Goal: Task Accomplishment & Management: Manage account settings

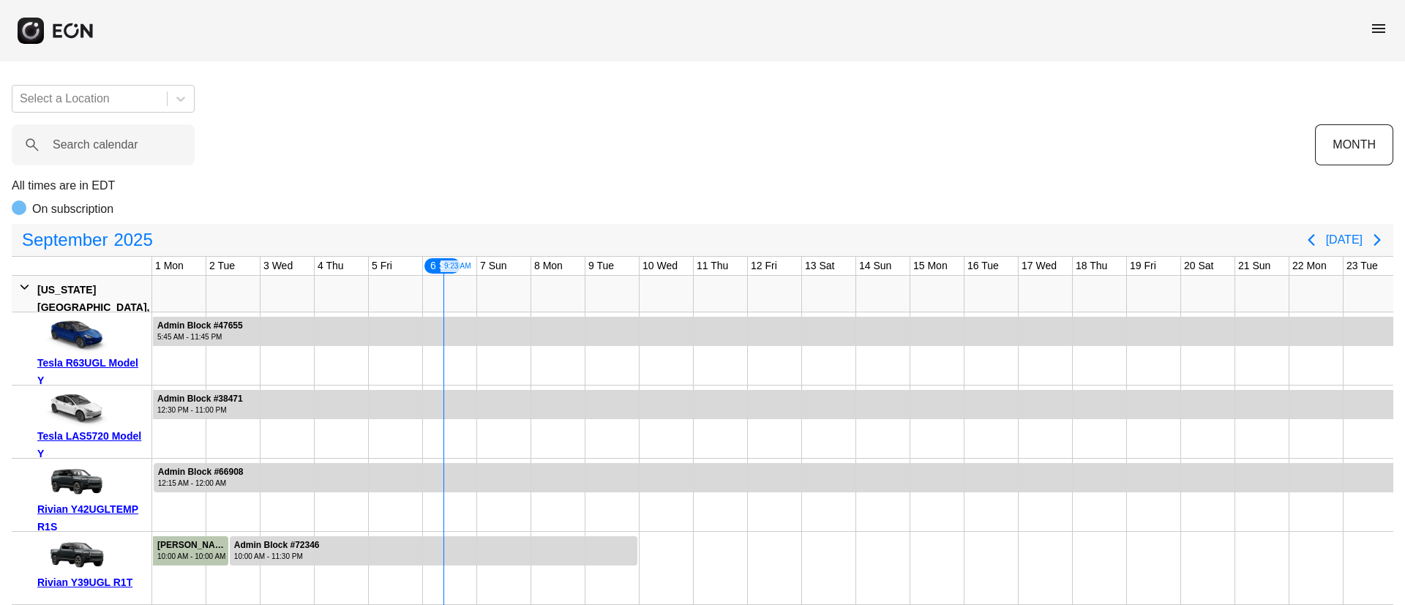
click at [1386, 26] on span "menu" at bounding box center [1379, 29] width 18 height 18
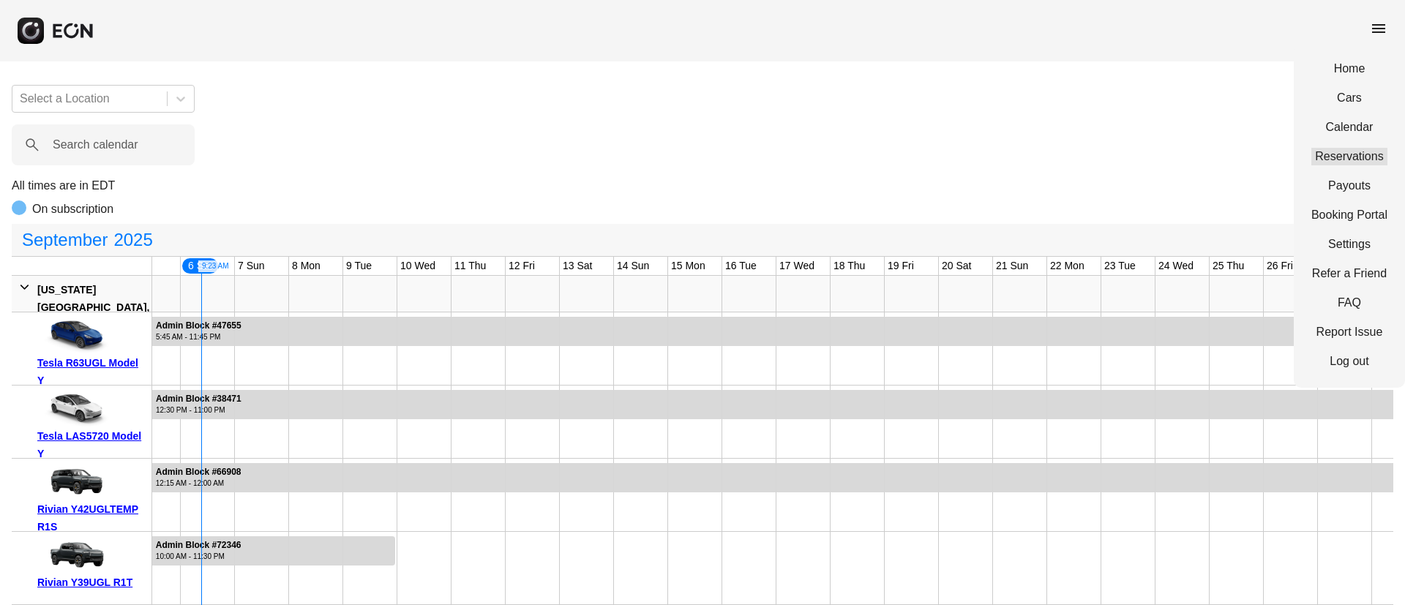
click at [1359, 158] on link "Reservations" at bounding box center [1350, 157] width 76 height 18
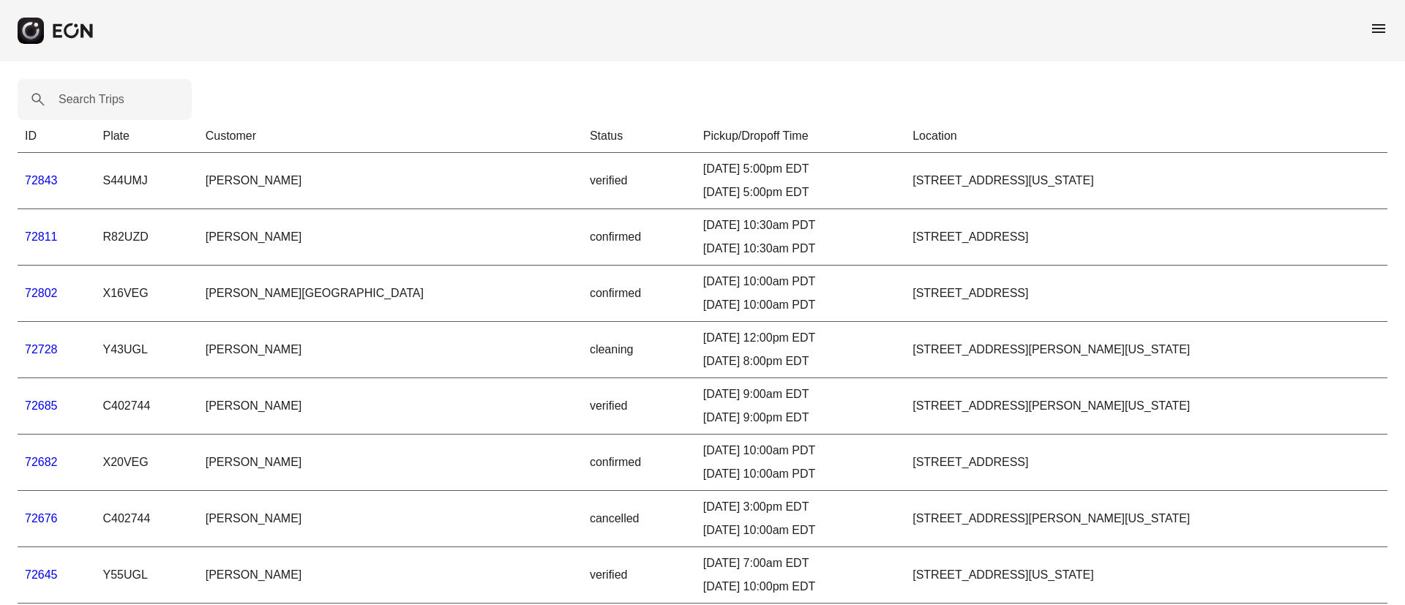
click at [94, 97] on label "Search Trips" at bounding box center [92, 100] width 66 height 18
click at [94, 97] on Trips "Search Trips" at bounding box center [105, 99] width 174 height 41
paste Trips "*****"
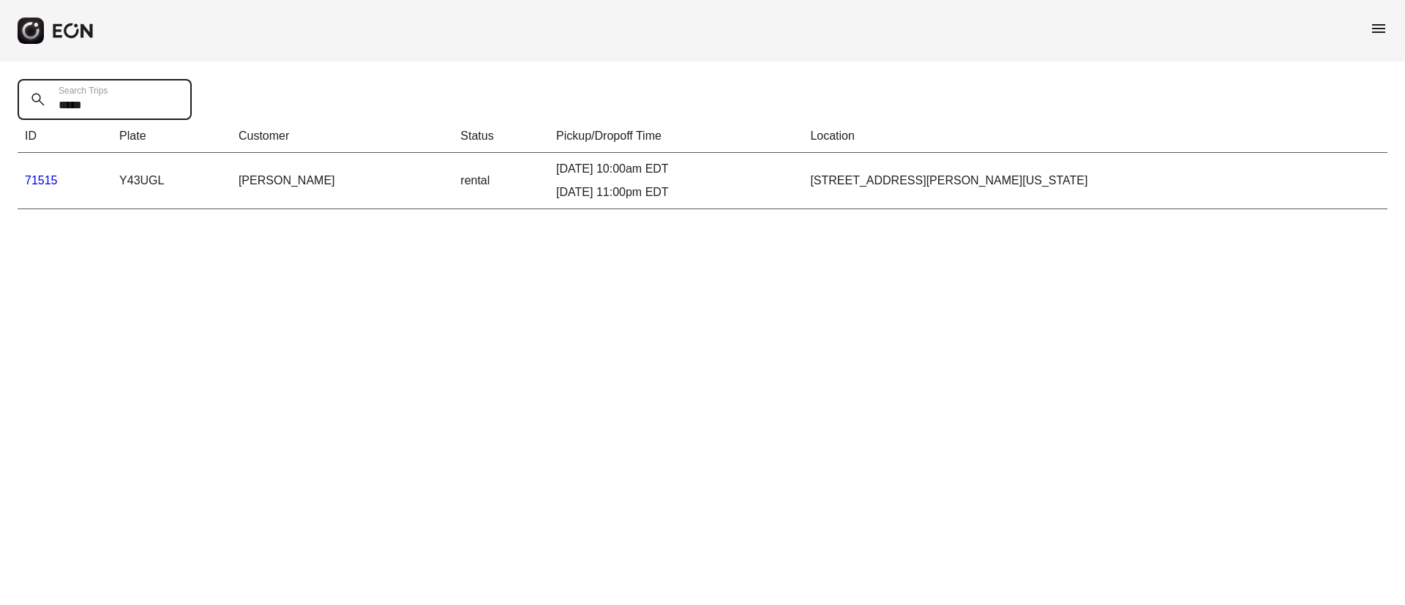
type Trips "*****"
click at [43, 179] on link "71515" at bounding box center [41, 180] width 33 height 12
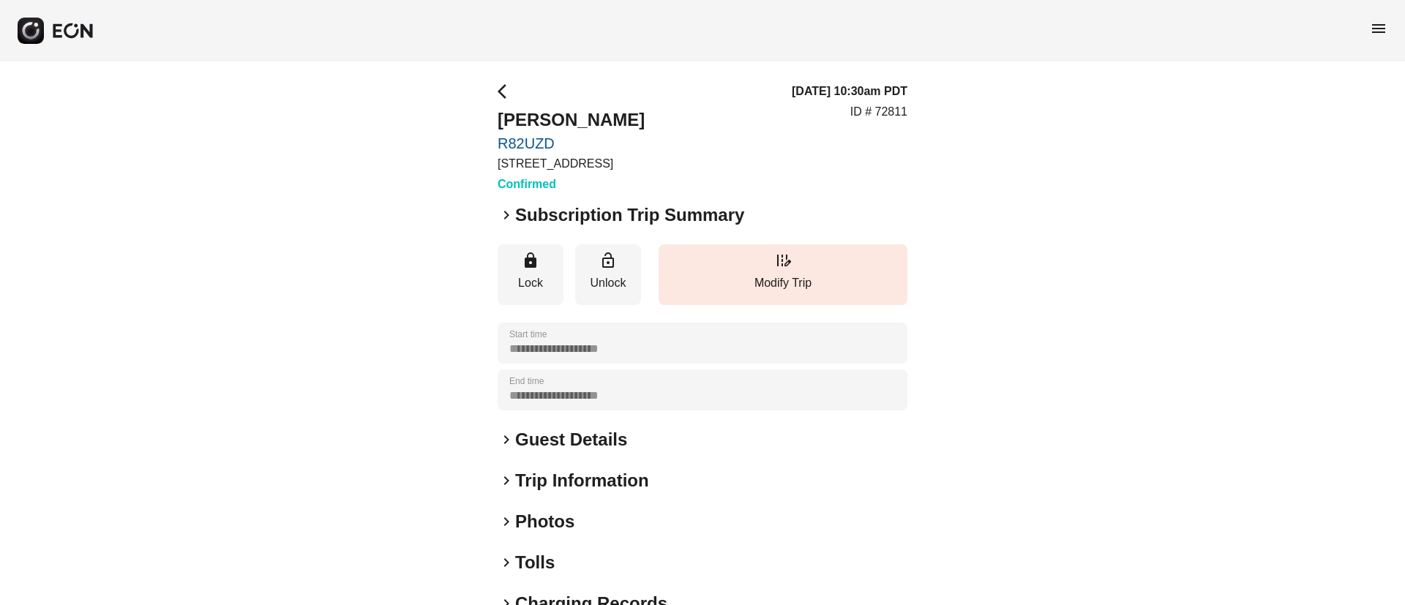
click at [605, 427] on div "**********" at bounding box center [703, 396] width 410 height 627
click at [624, 434] on h2 "Guest Details" at bounding box center [571, 439] width 112 height 23
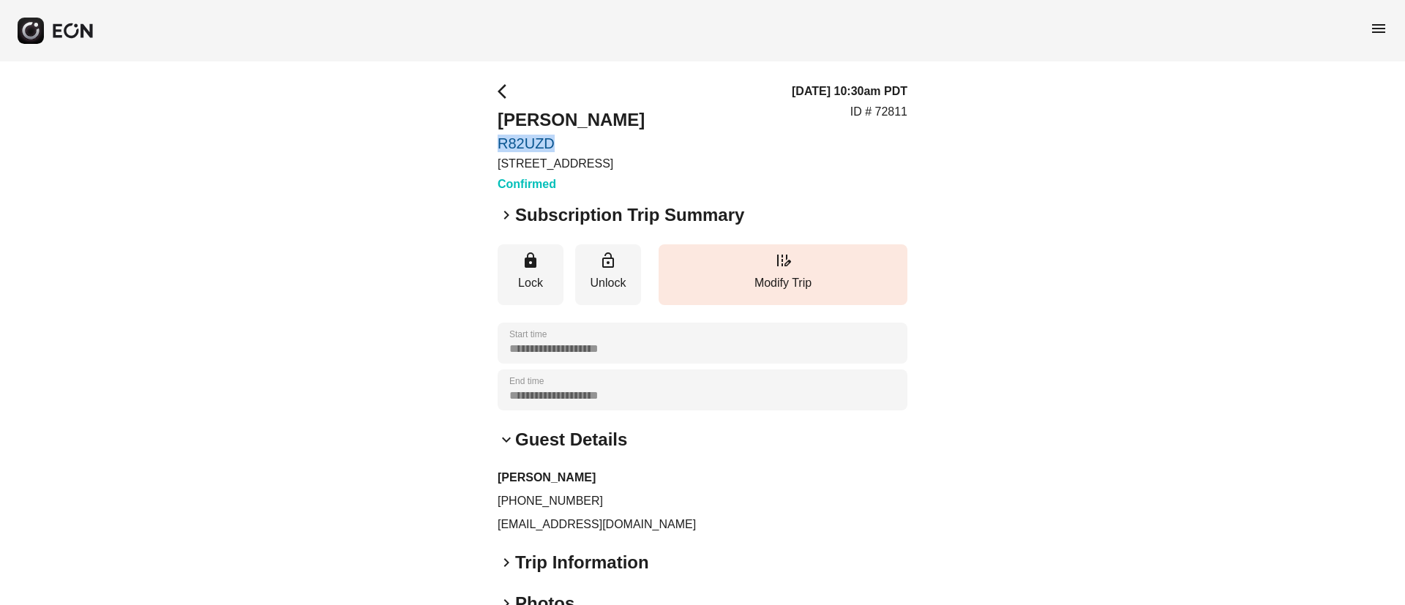
drag, startPoint x: 490, startPoint y: 135, endPoint x: 564, endPoint y: 146, distance: 74.7
click at [564, 146] on div "**********" at bounding box center [702, 436] width 1405 height 751
copy link "R82UZD"
click at [853, 178] on div "09/06/25, 10:30am PDT ID # 72811" at bounding box center [850, 138] width 116 height 111
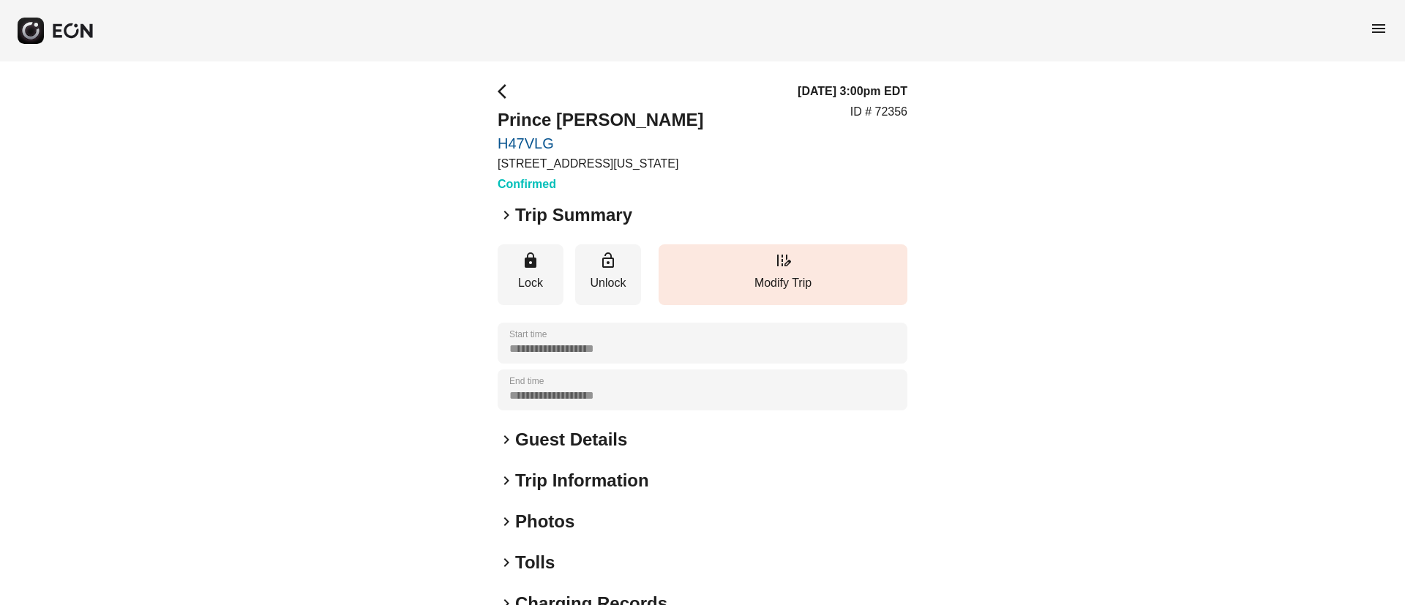
click at [565, 435] on h2 "Guest Details" at bounding box center [571, 439] width 112 height 23
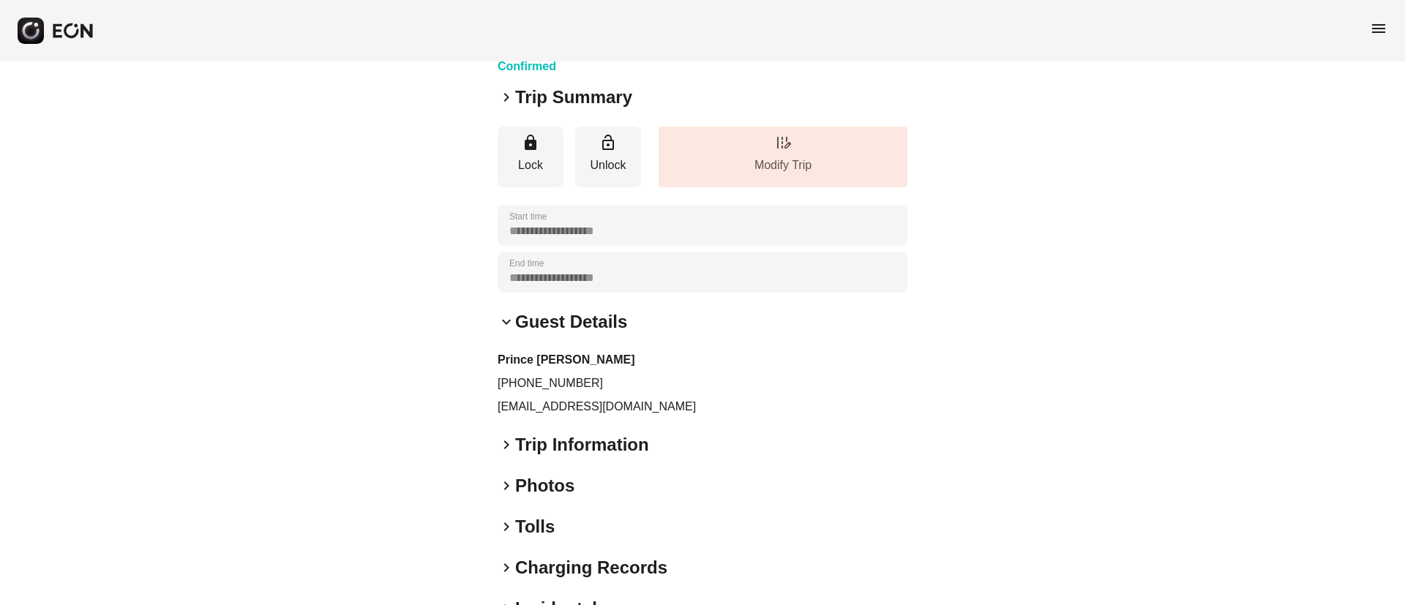
scroll to position [207, 0]
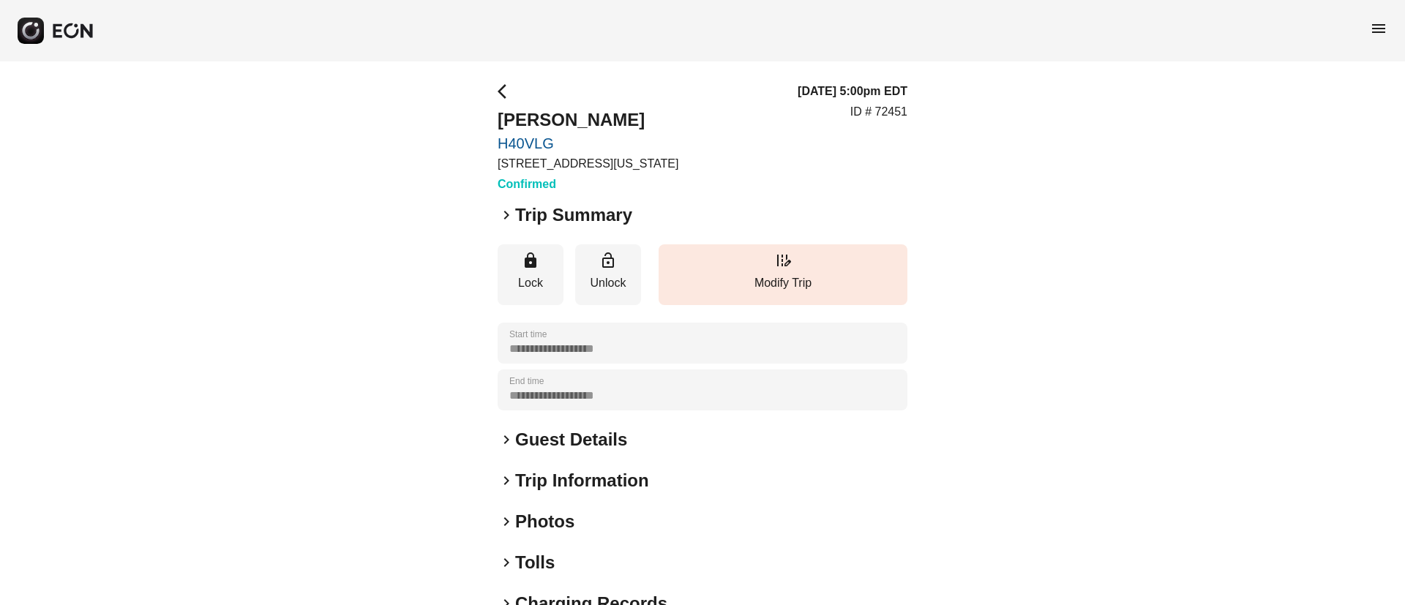
click at [659, 440] on div "keyboard_arrow_right Guest Details" at bounding box center [703, 439] width 410 height 23
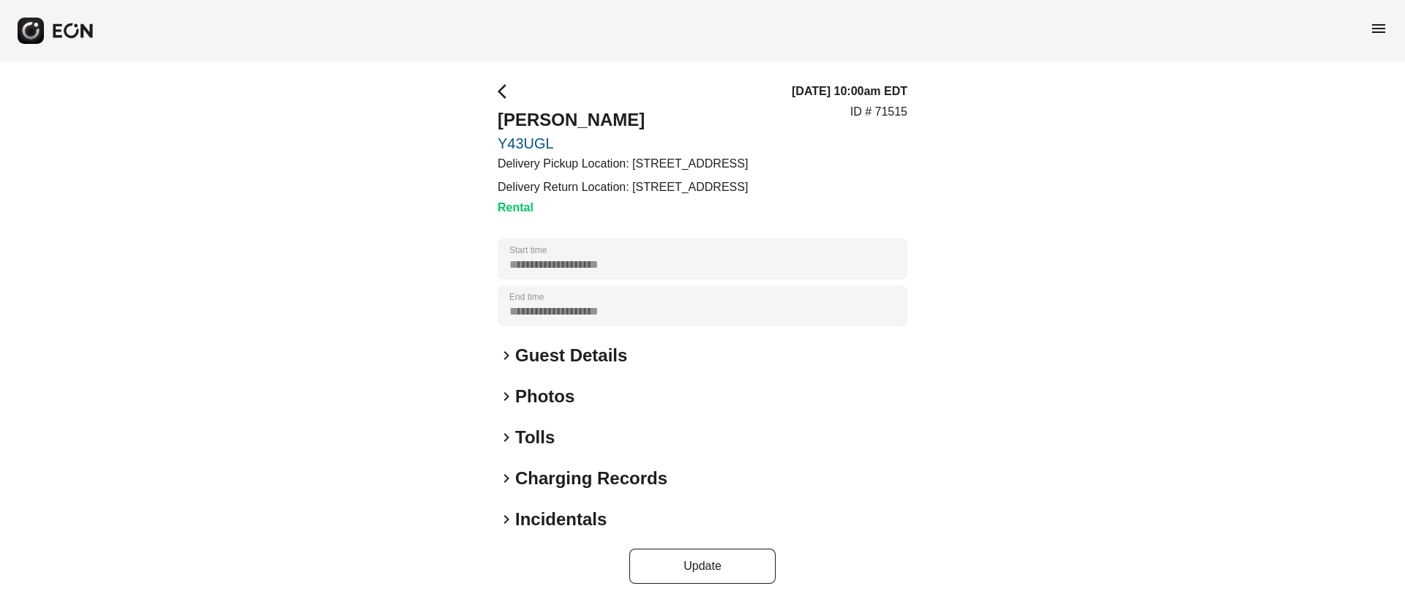
click at [624, 408] on div "keyboard_arrow_right Photos" at bounding box center [703, 396] width 410 height 23
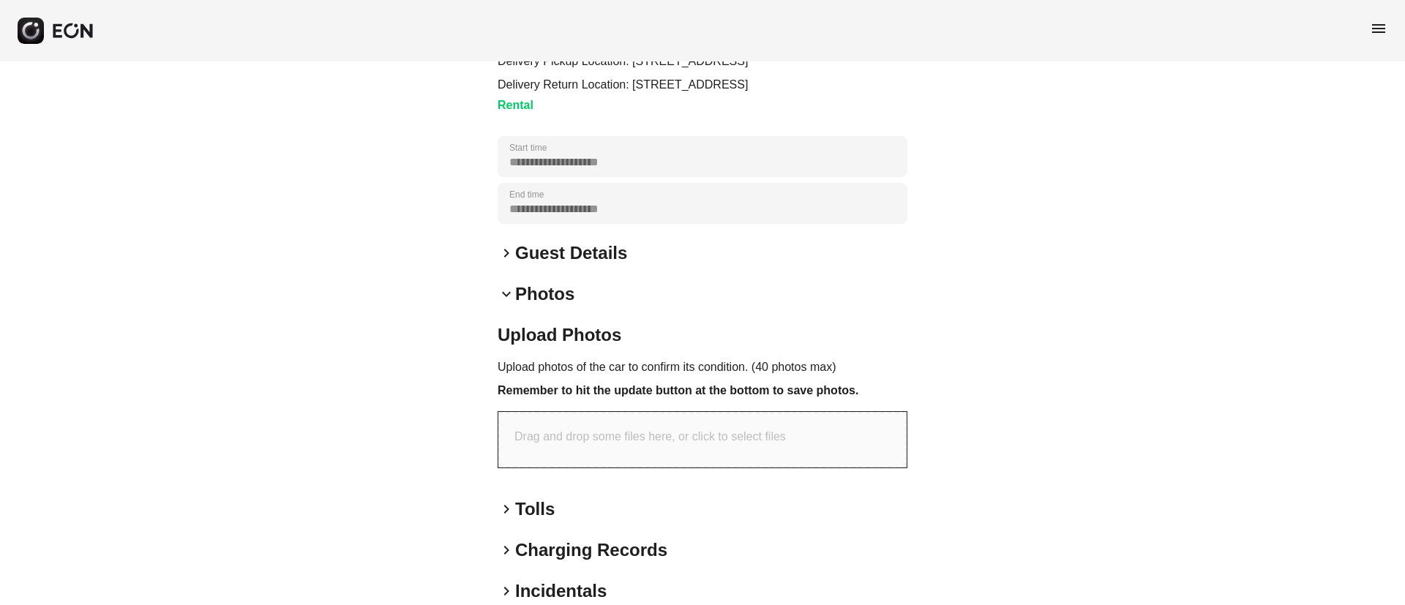
scroll to position [209, 0]
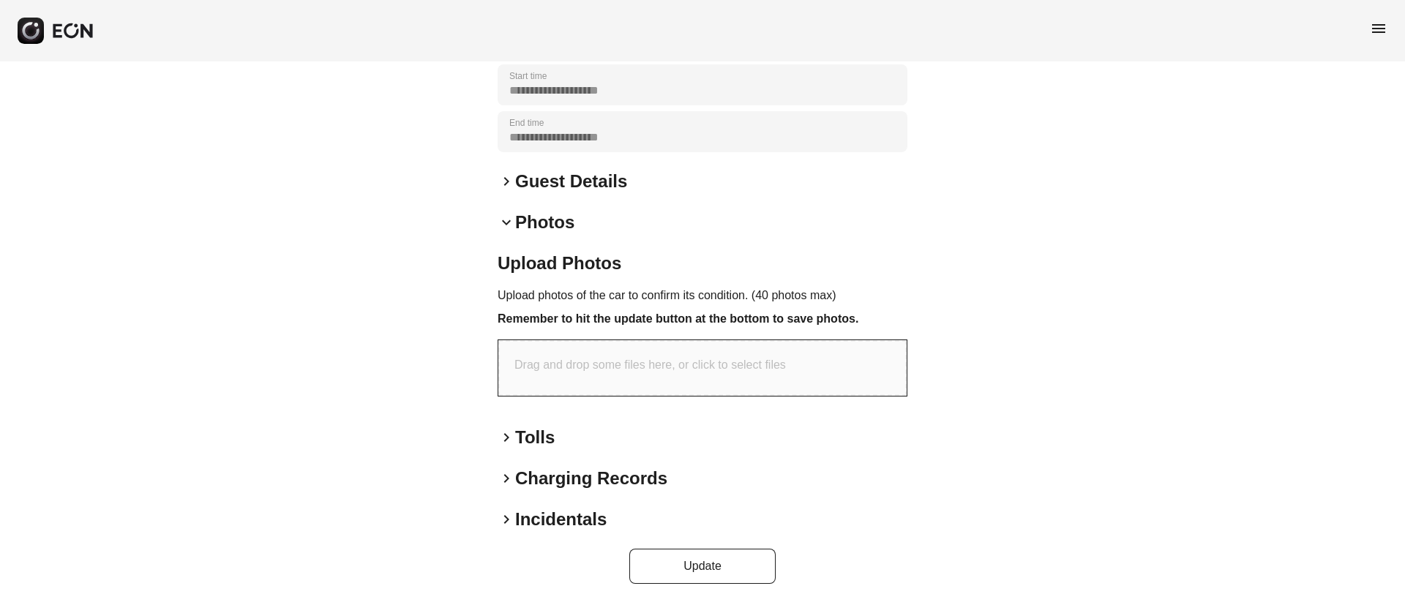
click at [572, 207] on div "**********" at bounding box center [703, 247] width 410 height 676
click at [573, 221] on h2 "Photos" at bounding box center [544, 222] width 59 height 23
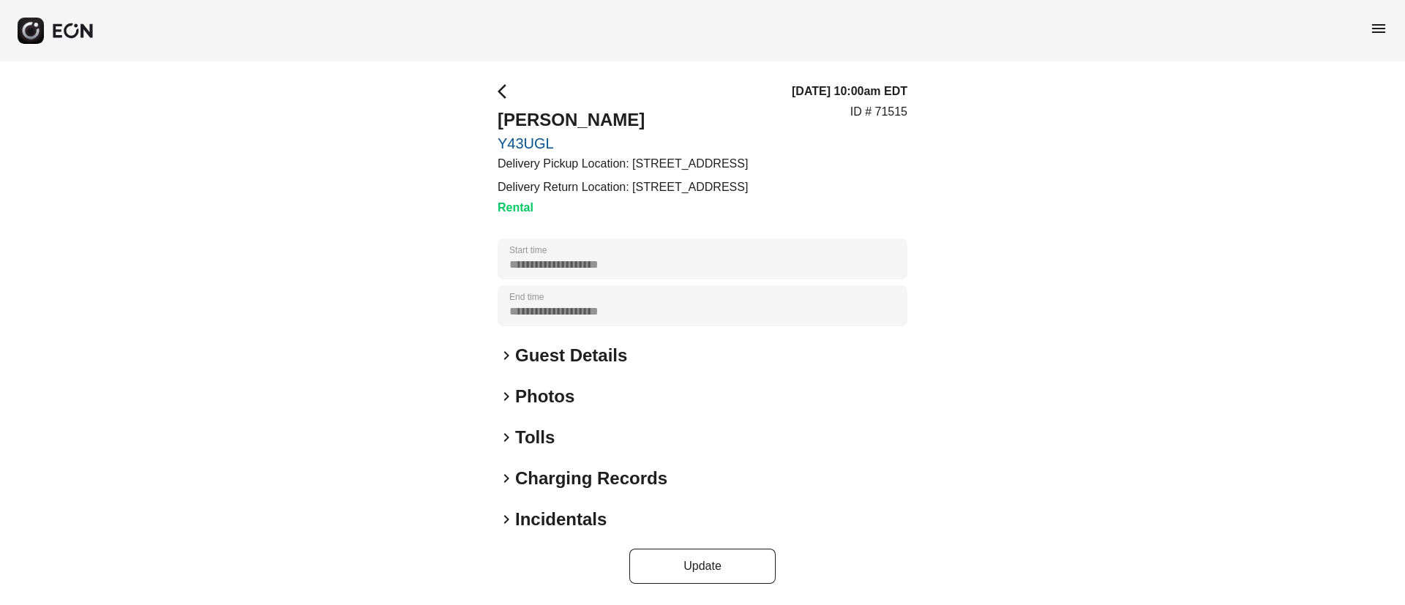
scroll to position [35, 0]
click at [594, 408] on div "keyboard_arrow_right Photos" at bounding box center [703, 396] width 410 height 23
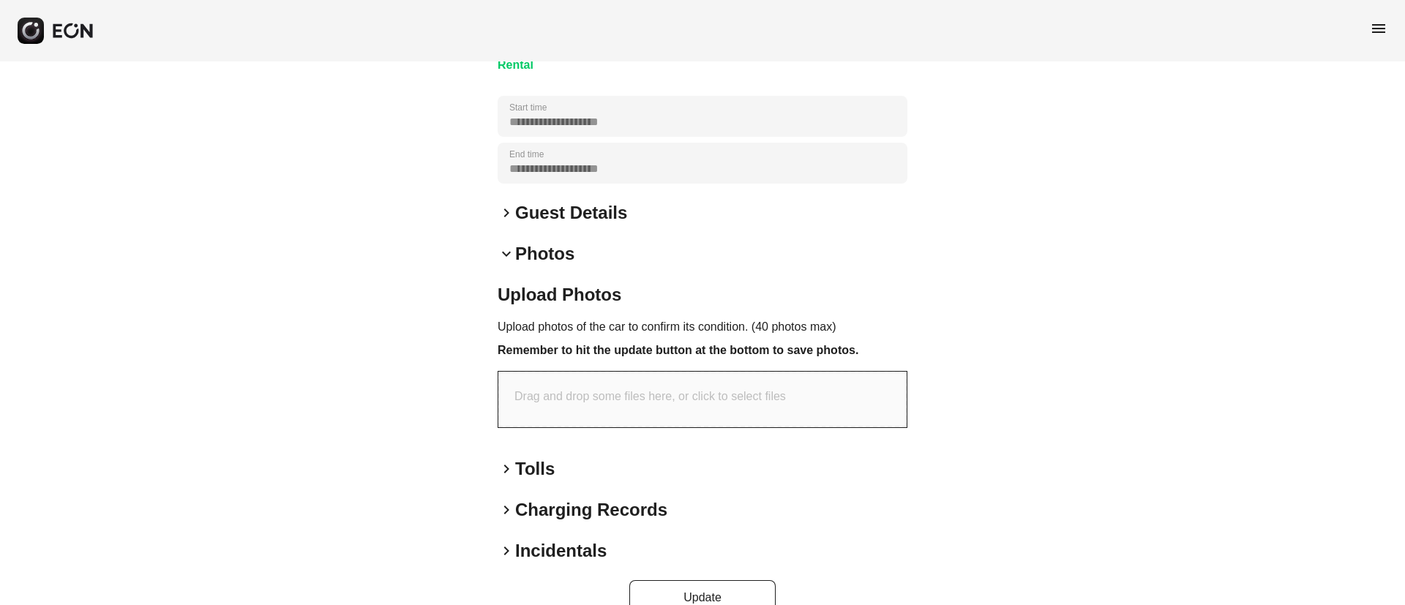
scroll to position [209, 0]
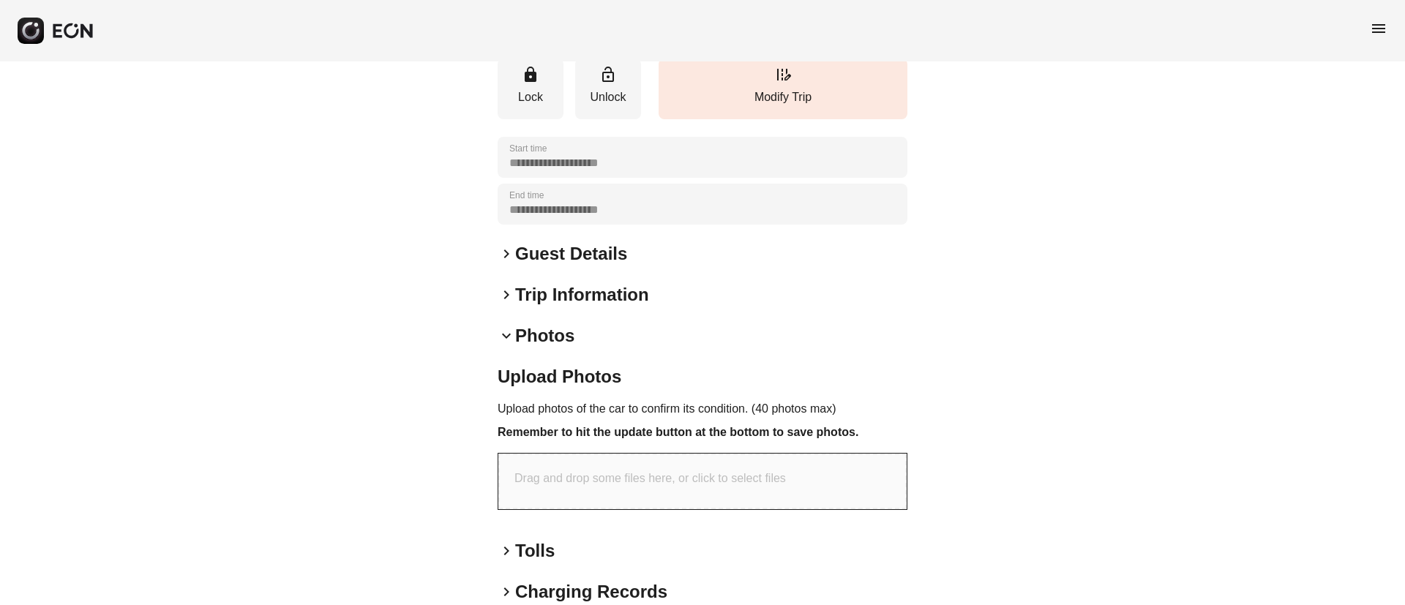
click at [612, 225] on div "**********" at bounding box center [703, 204] width 410 height 41
click at [594, 387] on div "keyboard_arrow_down Photos Upload Photos Upload photos of the car to confirm it…" at bounding box center [703, 423] width 410 height 198
click at [596, 348] on div "keyboard_arrow_down Photos" at bounding box center [703, 335] width 410 height 23
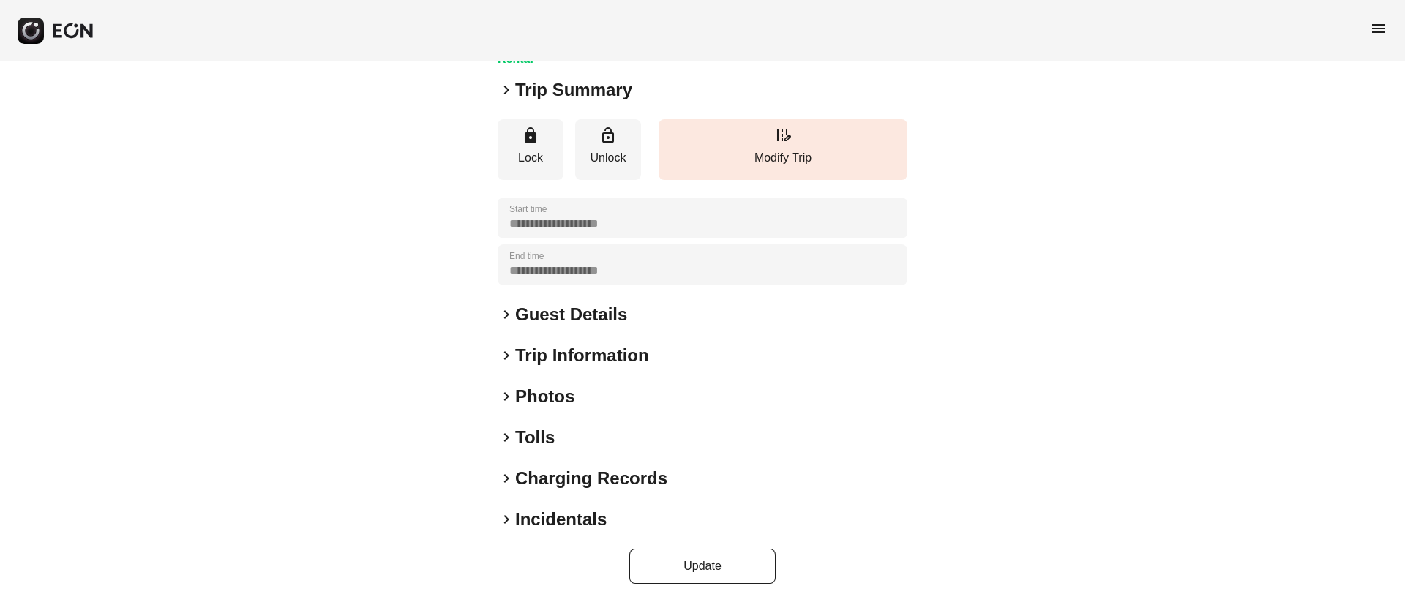
scroll to position [184, 0]
click at [591, 392] on div "keyboard_arrow_right Photos" at bounding box center [703, 396] width 410 height 23
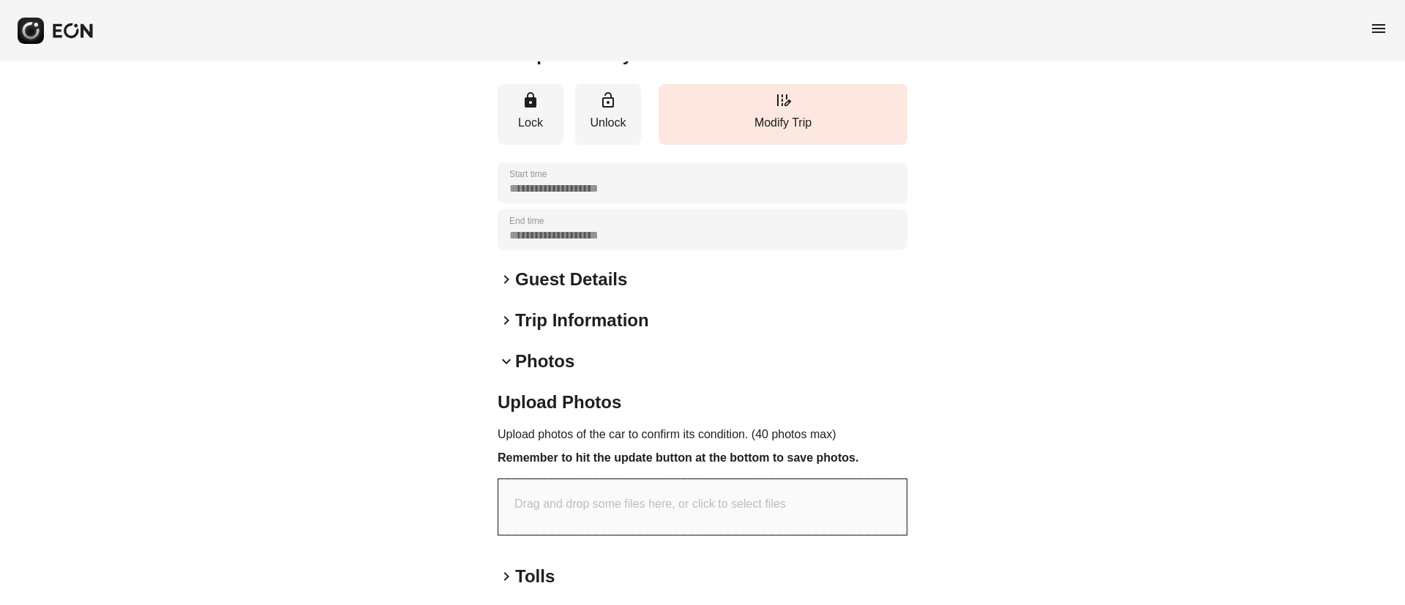
scroll to position [209, 0]
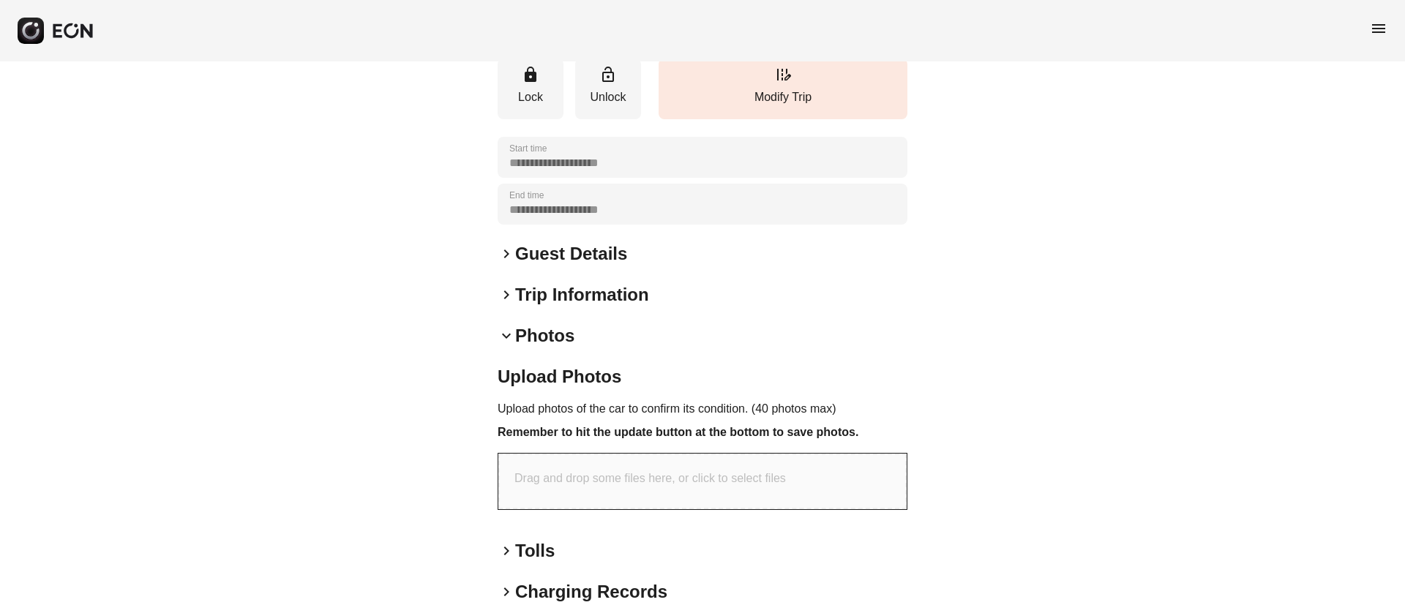
click at [596, 348] on div "keyboard_arrow_down Photos" at bounding box center [703, 335] width 410 height 23
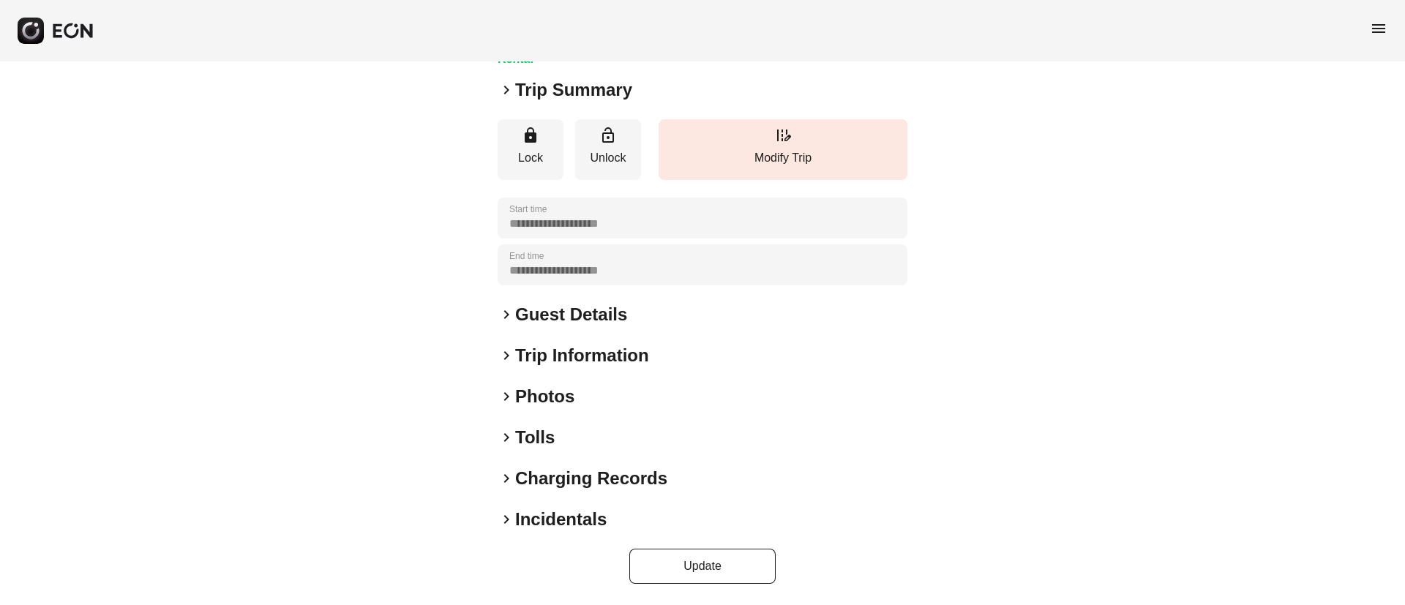
scroll to position [184, 0]
click at [628, 392] on div "keyboard_arrow_right Photos" at bounding box center [703, 396] width 410 height 23
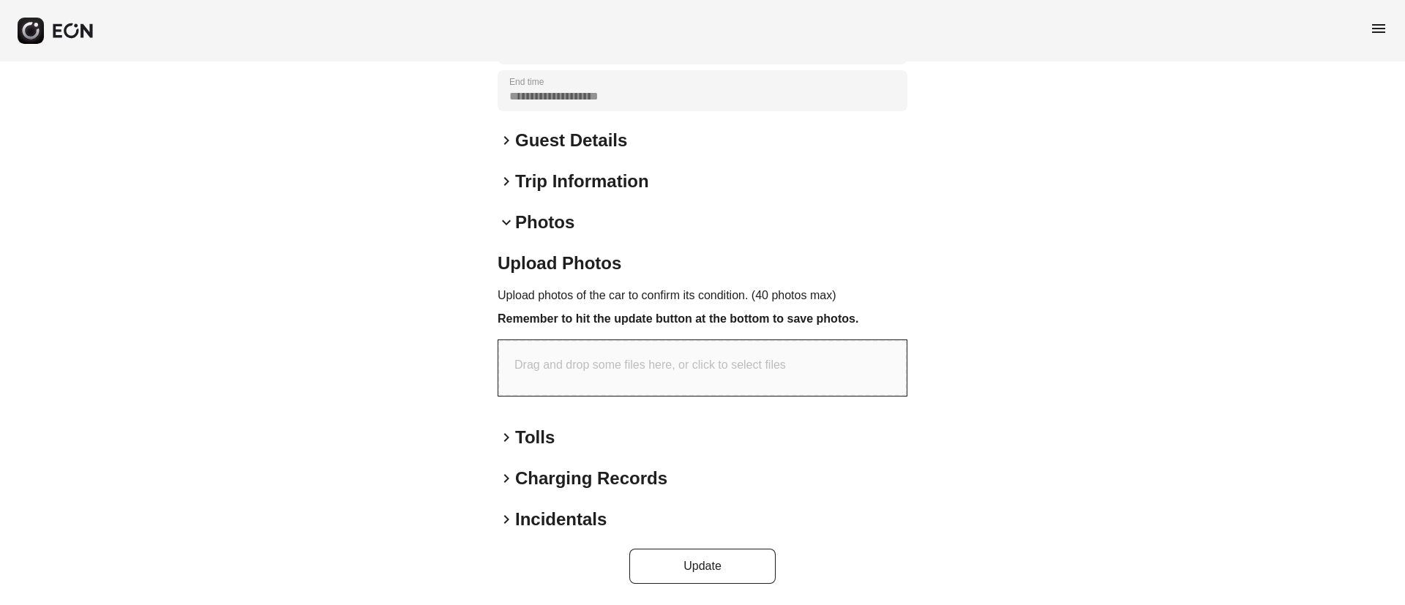
scroll to position [358, 0]
